Goal: Go to known website: Go to known website

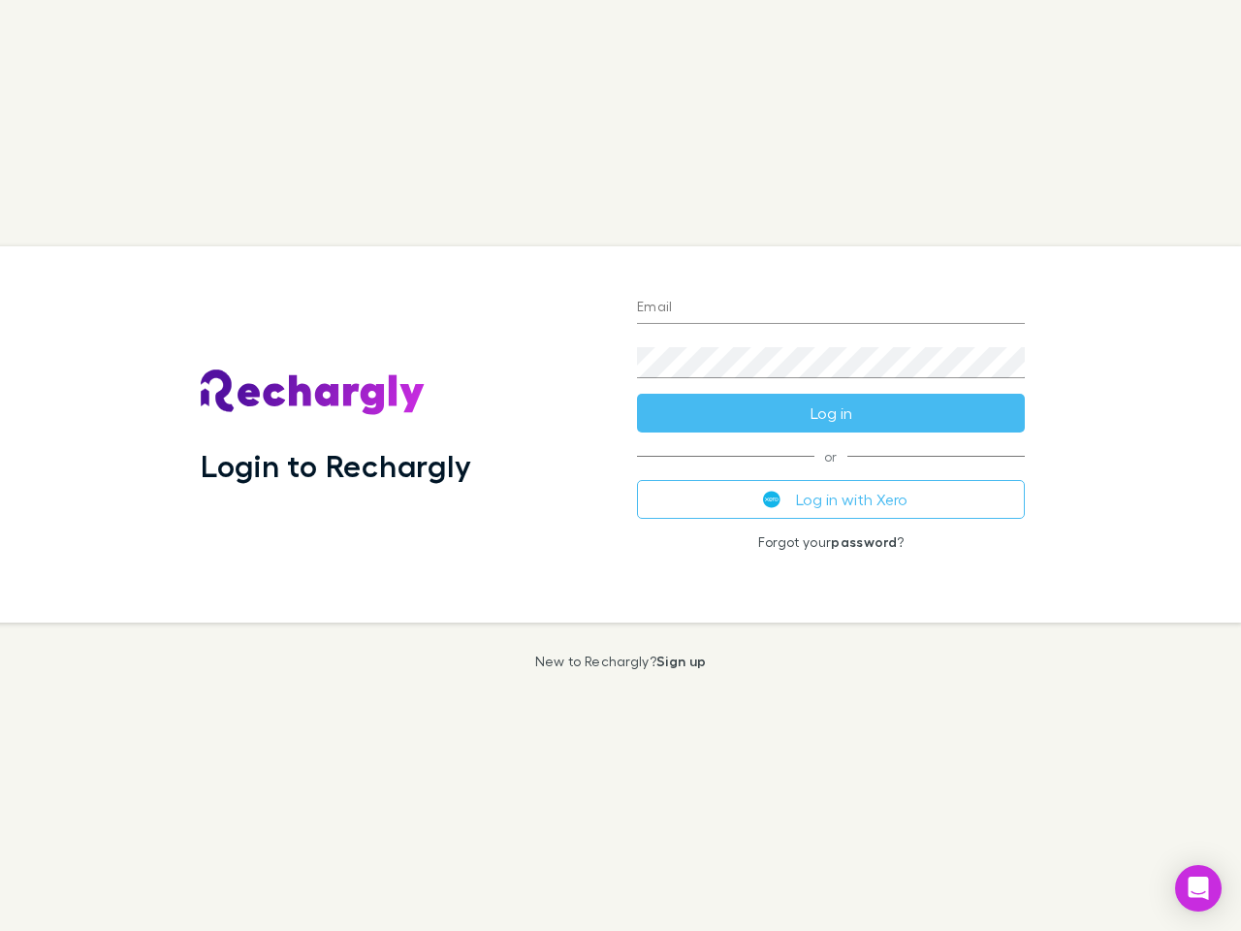
click at [621, 465] on div "Login to Rechargly" at bounding box center [403, 434] width 436 height 376
click at [831, 308] on input "Email" at bounding box center [831, 308] width 388 height 31
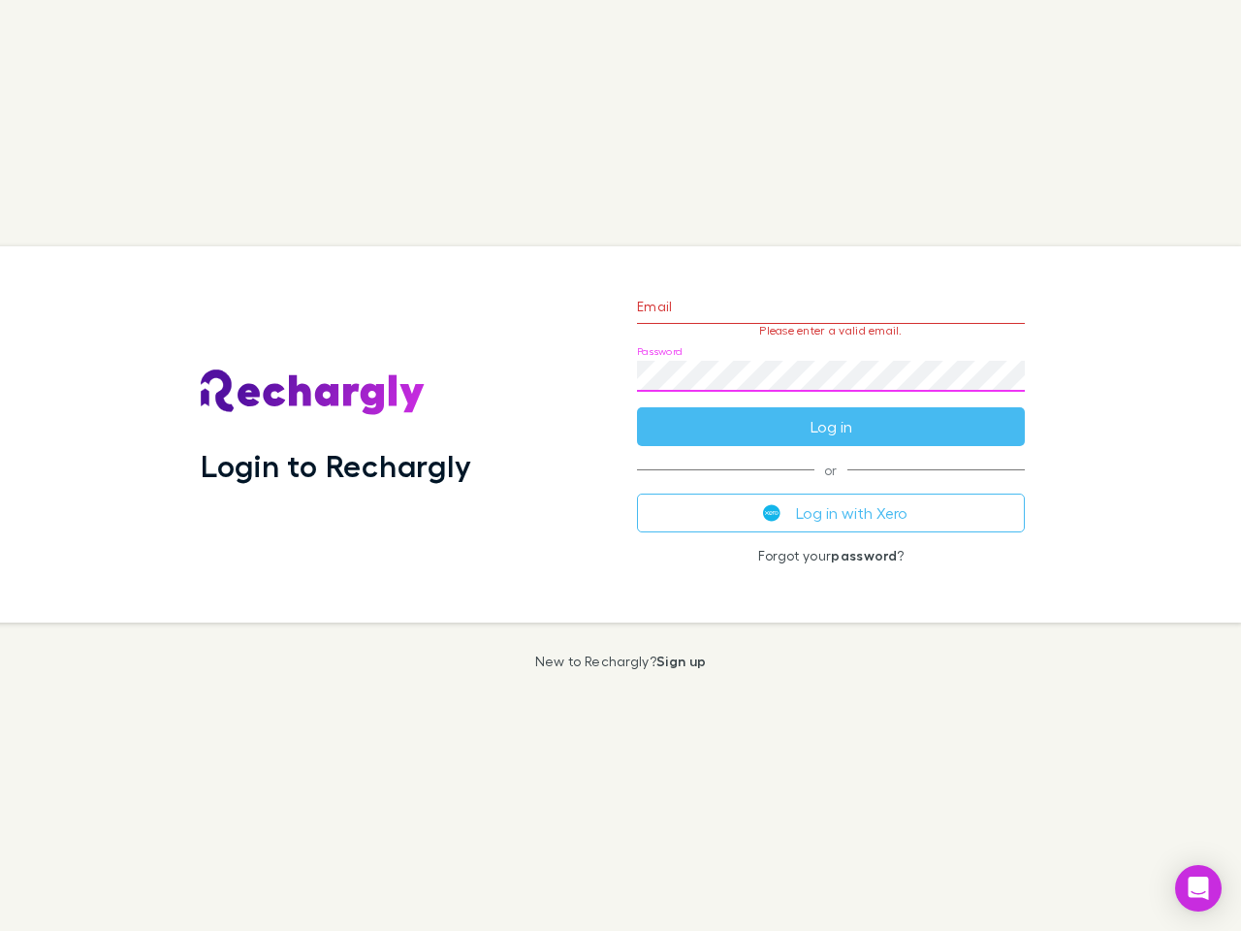
click at [831, 413] on form "Email Please enter a valid email. Password Log in" at bounding box center [831, 361] width 388 height 169
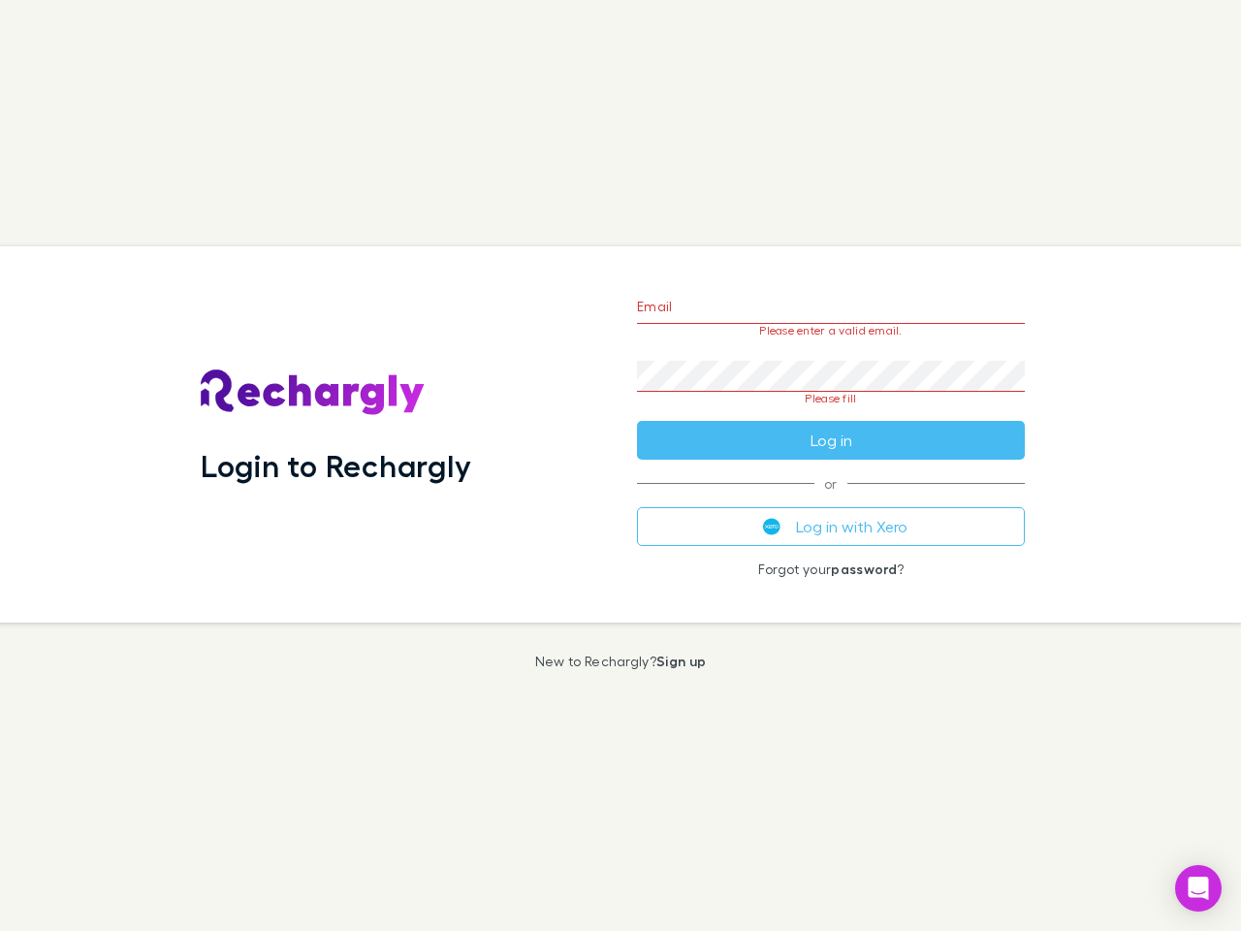
click at [831, 499] on div "Email Please enter a valid email. Password Please fill Log in or Log in with Xe…" at bounding box center [831, 434] width 419 height 376
click at [1198, 888] on icon "Open Intercom Messenger" at bounding box center [1199, 888] width 20 height 23
